Goal: Book appointment/travel/reservation

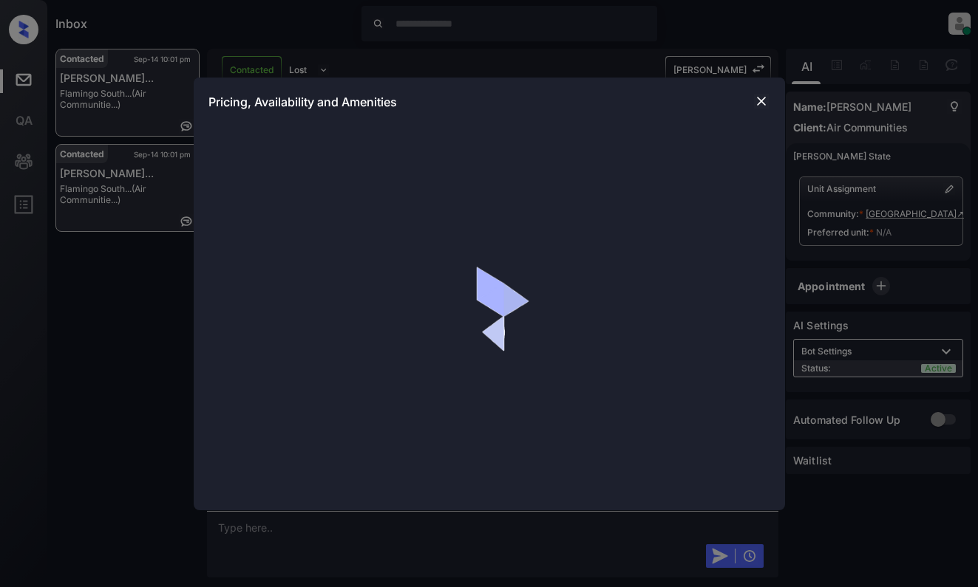
scroll to position [2285, 0]
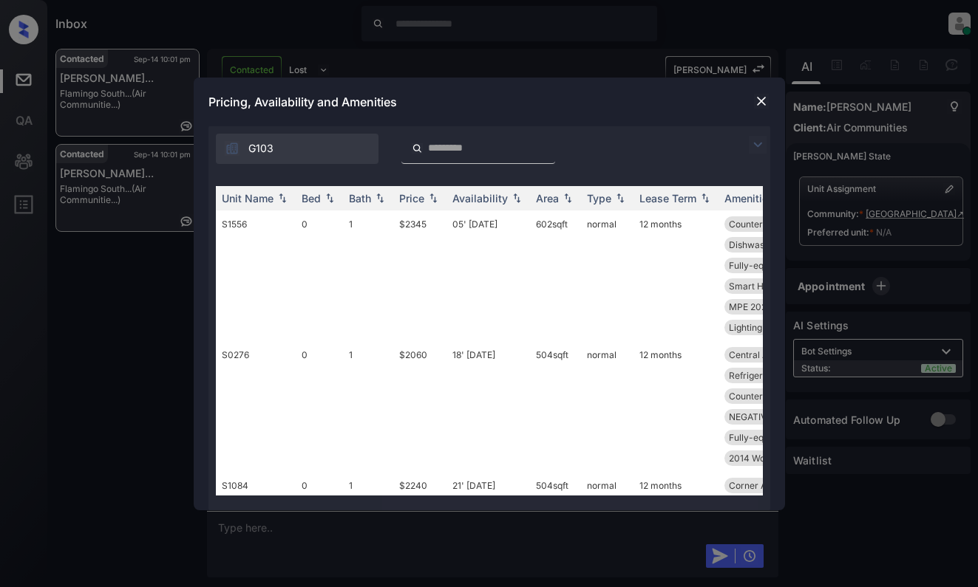
click at [754, 145] on img at bounding box center [758, 145] width 18 height 18
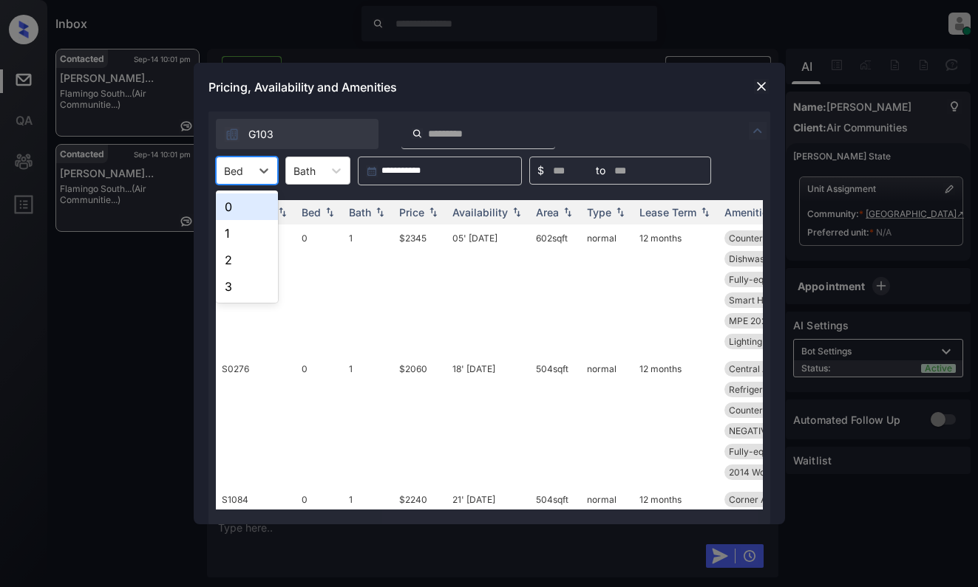
click at [248, 161] on div "Bed" at bounding box center [234, 170] width 34 height 21
click at [242, 228] on div "1" at bounding box center [247, 233] width 62 height 27
click at [419, 211] on div "Price" at bounding box center [411, 212] width 25 height 13
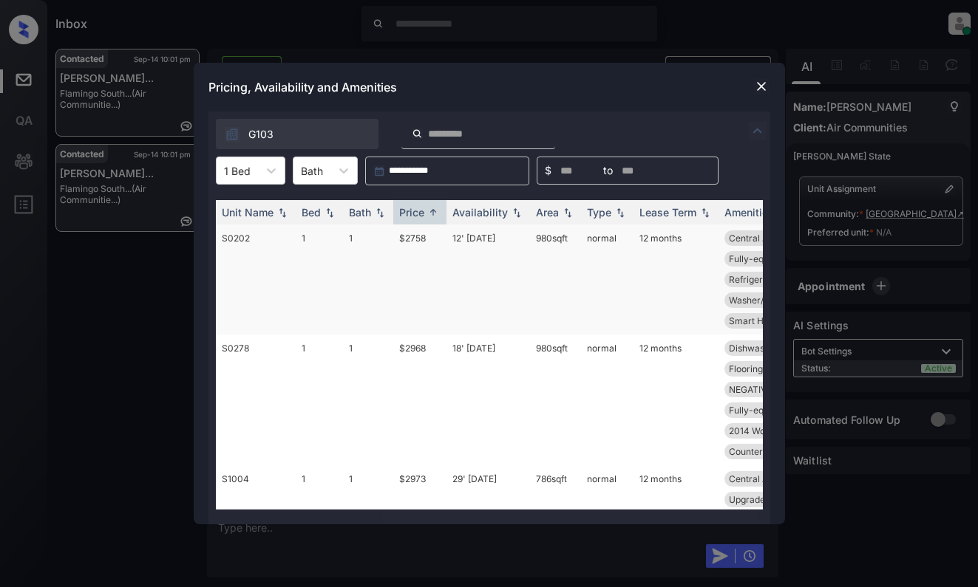
click at [422, 263] on td "$2758" at bounding box center [419, 280] width 53 height 110
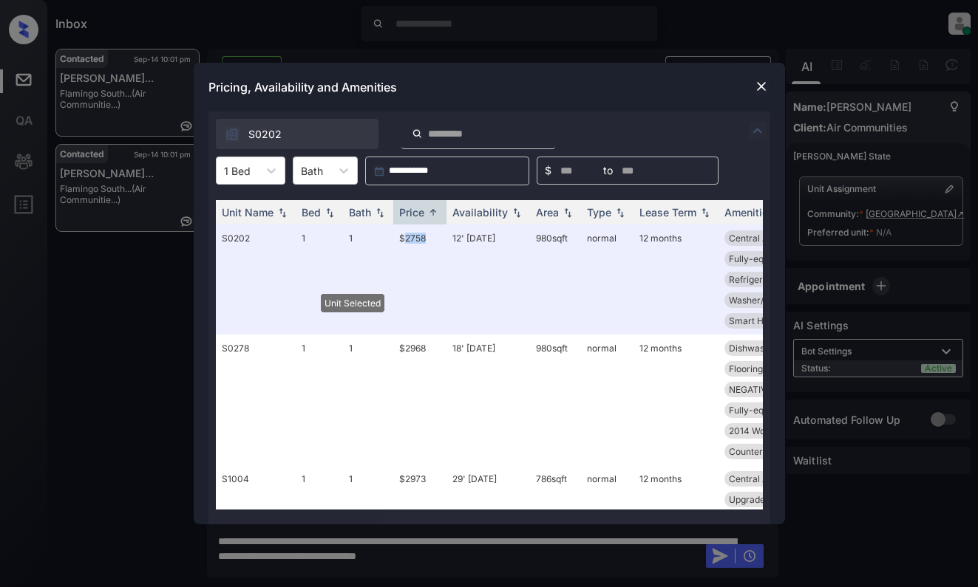
click at [762, 87] on img at bounding box center [761, 86] width 15 height 15
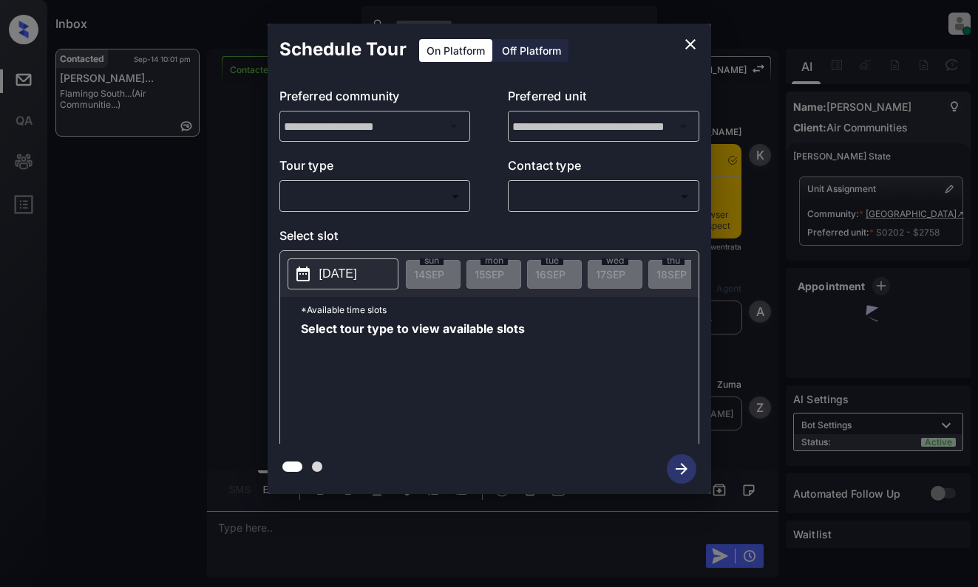
scroll to position [5376, 0]
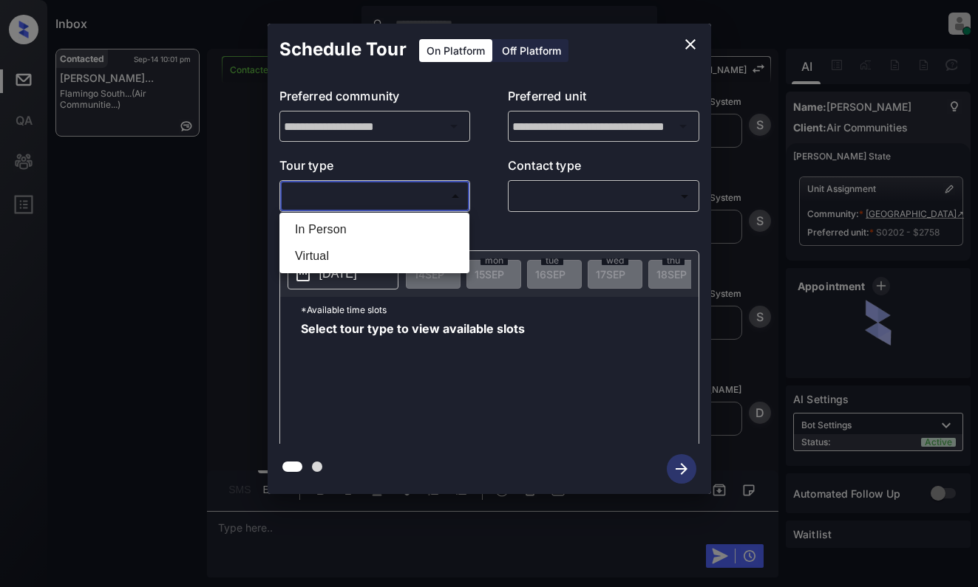
click at [377, 200] on body "Inbox [PERSON_NAME] Online Set yourself offline Set yourself on break Profile S…" at bounding box center [489, 293] width 978 height 587
click at [389, 231] on li "In Person" at bounding box center [374, 230] width 183 height 27
type input "********"
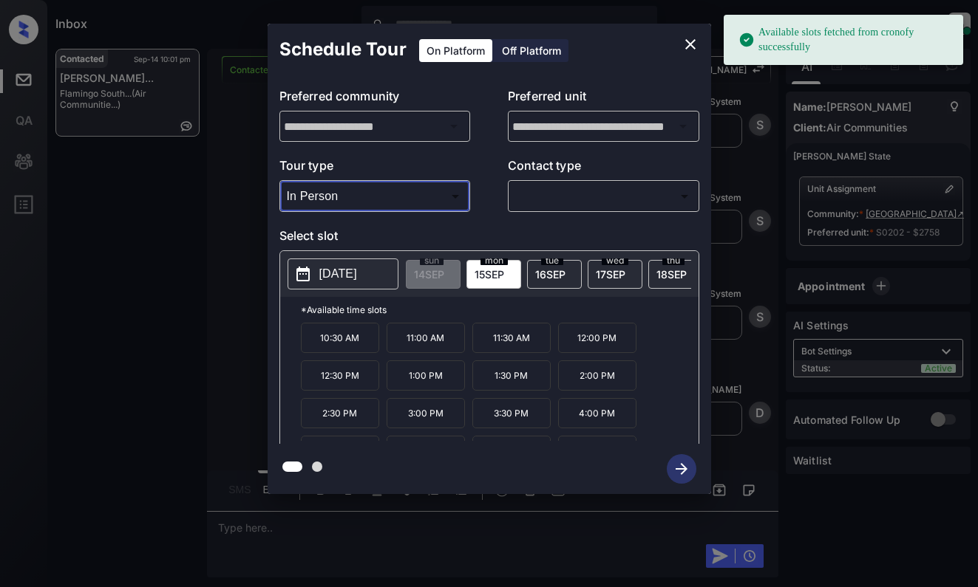
click at [593, 199] on body "Available slots fetched from cronofy successfully Inbox [PERSON_NAME] Online Se…" at bounding box center [489, 293] width 978 height 587
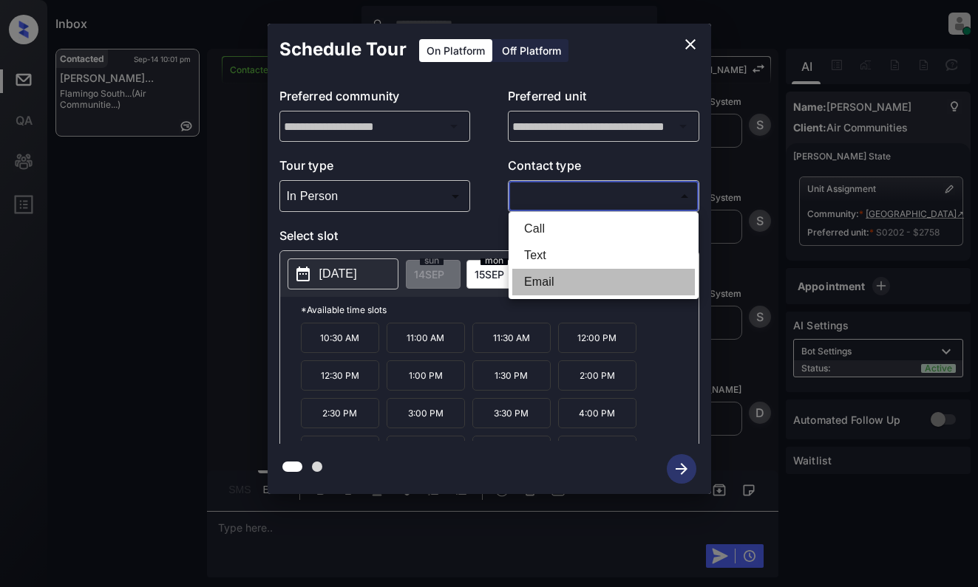
click at [553, 284] on li "Email" at bounding box center [603, 282] width 183 height 27
type input "*****"
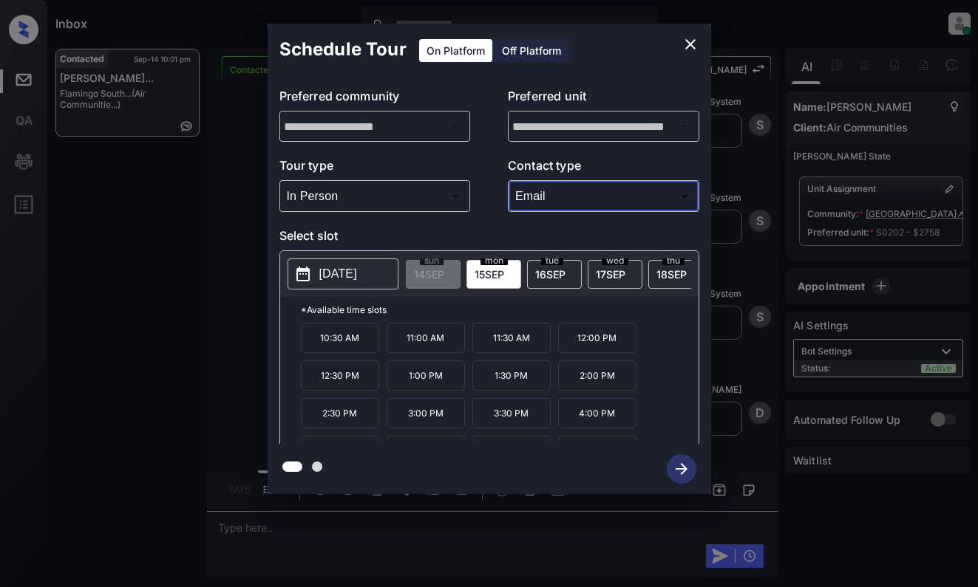
click at [369, 264] on button "[DATE]" at bounding box center [342, 274] width 111 height 31
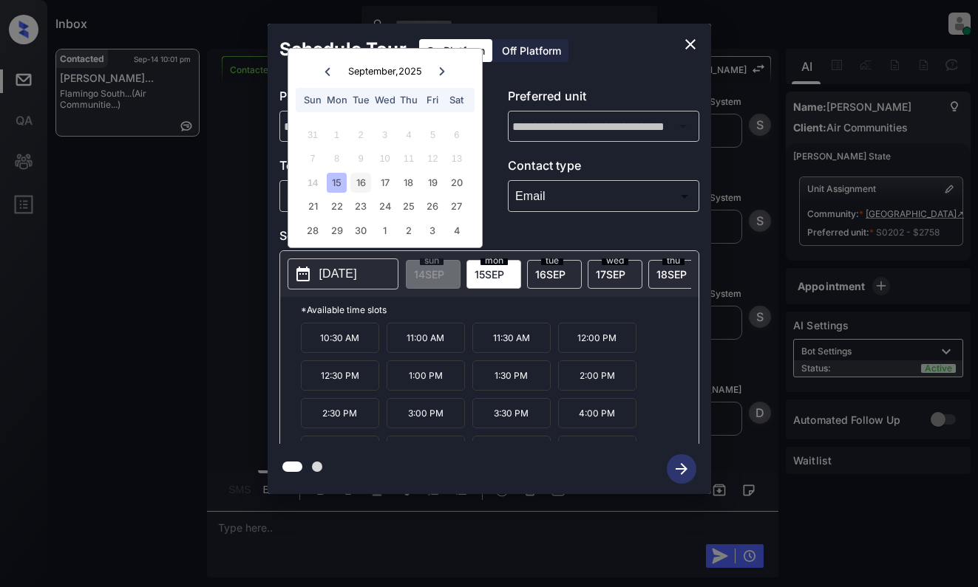
click at [365, 184] on div "16" at bounding box center [360, 183] width 20 height 20
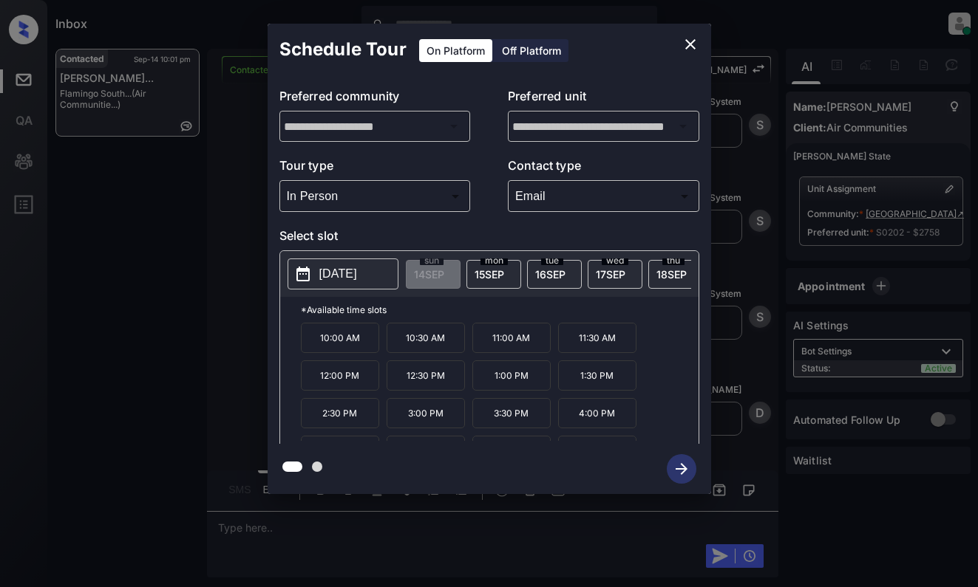
click at [428, 423] on p "3:00 PM" at bounding box center [425, 413] width 78 height 30
click at [675, 471] on icon "button" at bounding box center [682, 469] width 30 height 30
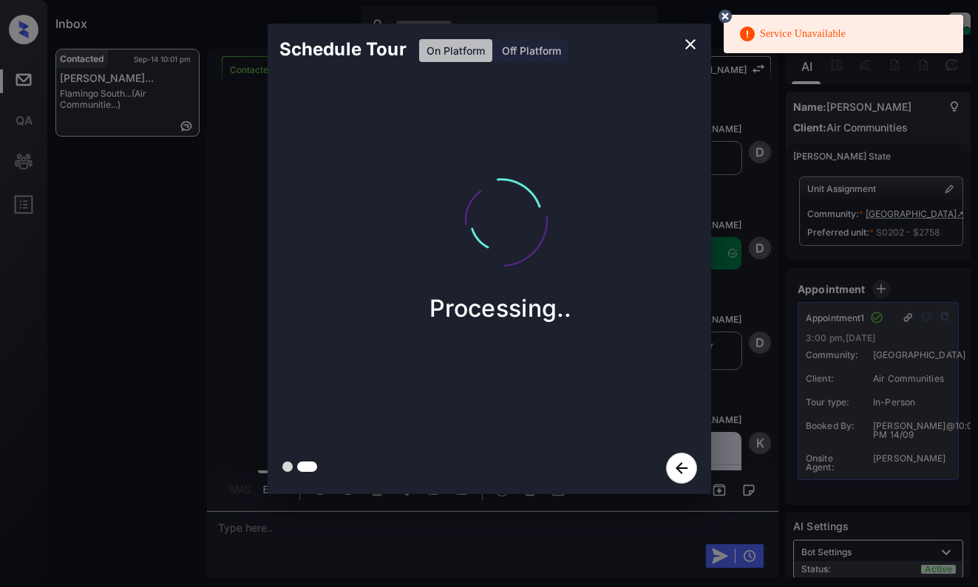
scroll to position [5571, 0]
click at [217, 285] on div "Schedule Tour On Platform Off Platform Processing.." at bounding box center [489, 259] width 978 height 518
